Goal: Entertainment & Leisure: Consume media (video, audio)

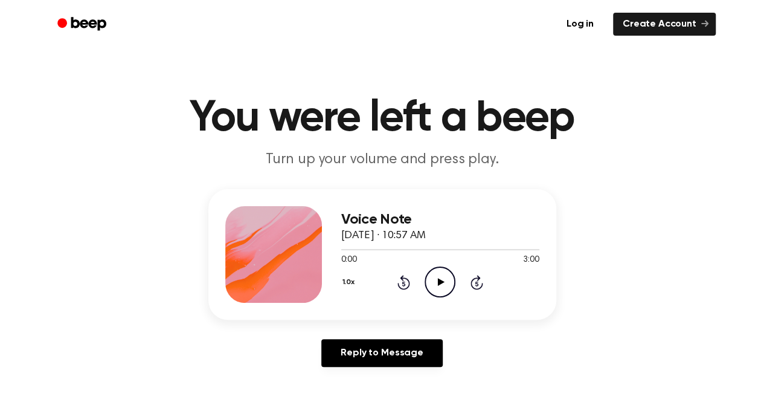
click at [444, 279] on icon "Play Audio" at bounding box center [440, 281] width 31 height 31
click at [422, 248] on div at bounding box center [440, 249] width 198 height 10
click at [446, 282] on icon "Play Audio" at bounding box center [440, 281] width 31 height 31
click at [441, 277] on icon "Play Audio" at bounding box center [440, 281] width 31 height 31
